Goal: Transaction & Acquisition: Purchase product/service

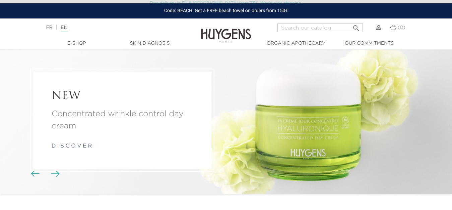
click at [378, 30] on img at bounding box center [379, 27] width 5 height 5
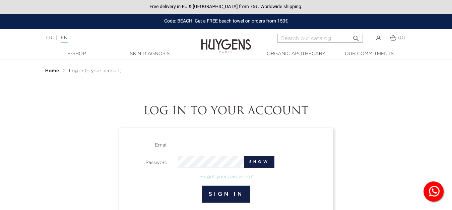
type input "mjalvarez@fp.ul.pt"
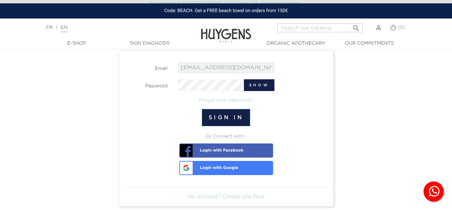
scroll to position [81, 0]
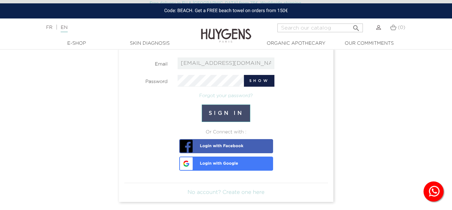
click at [234, 109] on button "Sign in" at bounding box center [226, 112] width 49 height 17
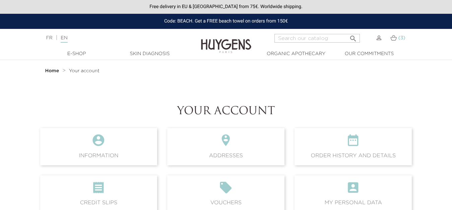
click at [396, 39] on img at bounding box center [394, 38] width 6 height 6
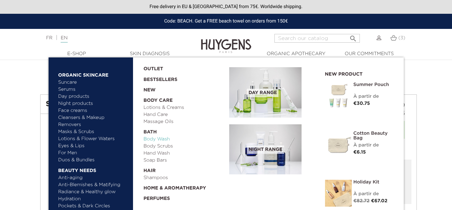
click at [166, 136] on link "Body Wash" at bounding box center [183, 138] width 81 height 7
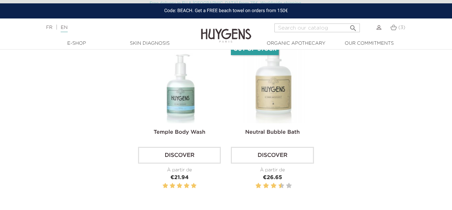
scroll to position [378, 0]
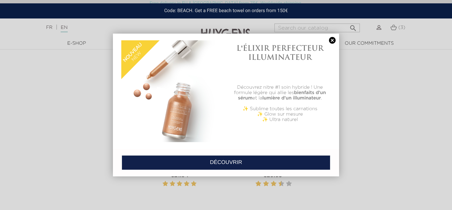
click at [332, 41] on link at bounding box center [332, 40] width 9 height 7
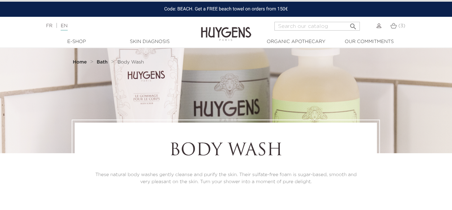
scroll to position [0, 0]
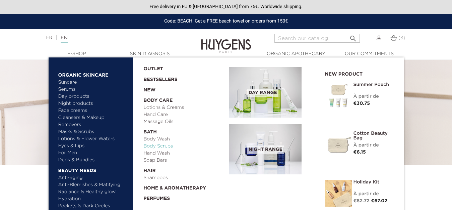
click at [171, 147] on link "Body Scrubs" at bounding box center [183, 145] width 81 height 7
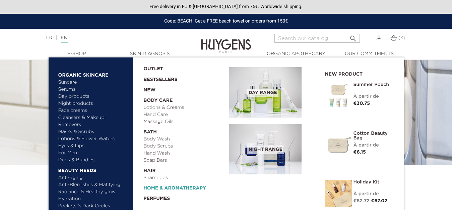
click at [164, 187] on link "  Home & Aromatherapy" at bounding box center [183, 186] width 81 height 10
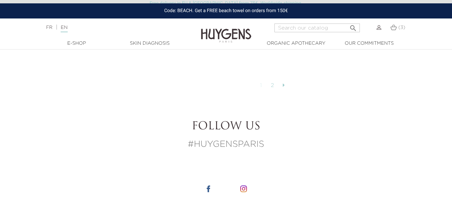
scroll to position [1743, 0]
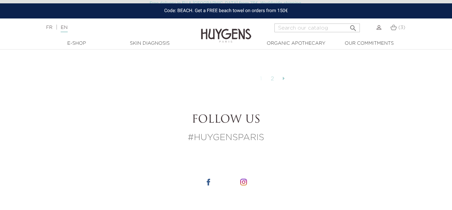
click at [284, 75] on icon at bounding box center [284, 77] width 2 height 5
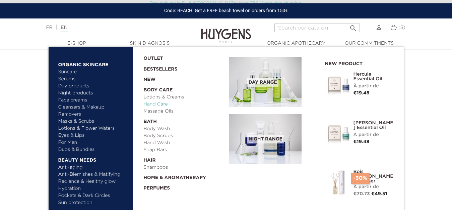
click at [184, 105] on link "Hand Care" at bounding box center [183, 104] width 81 height 7
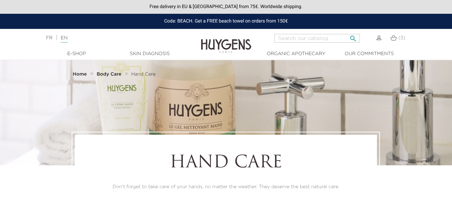
click at [294, 35] on input "Search" at bounding box center [317, 38] width 85 height 9
type input "oil"
click at [347, 32] on button " Search" at bounding box center [353, 36] width 12 height 9
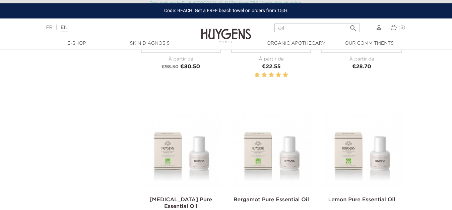
scroll to position [495, 0]
